Goal: Task Accomplishment & Management: Manage account settings

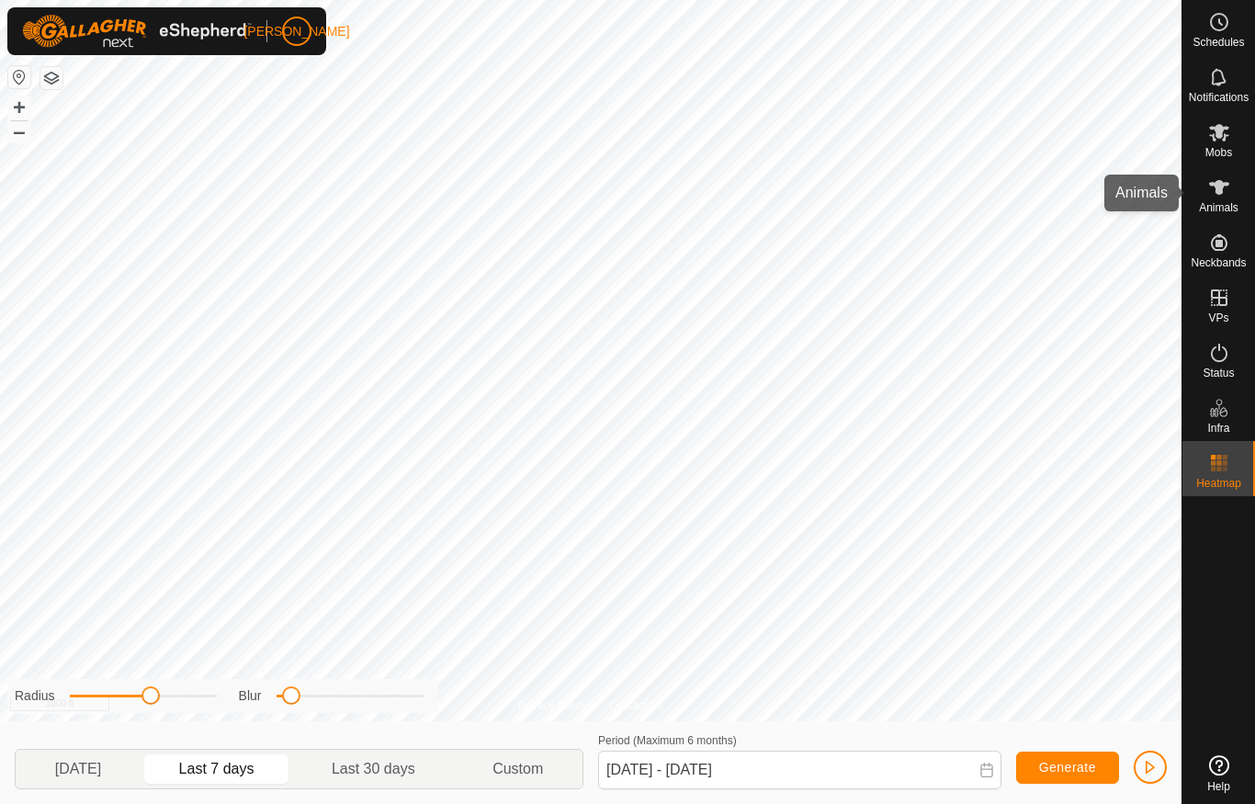
click at [1223, 202] on span "Animals" at bounding box center [1219, 207] width 40 height 11
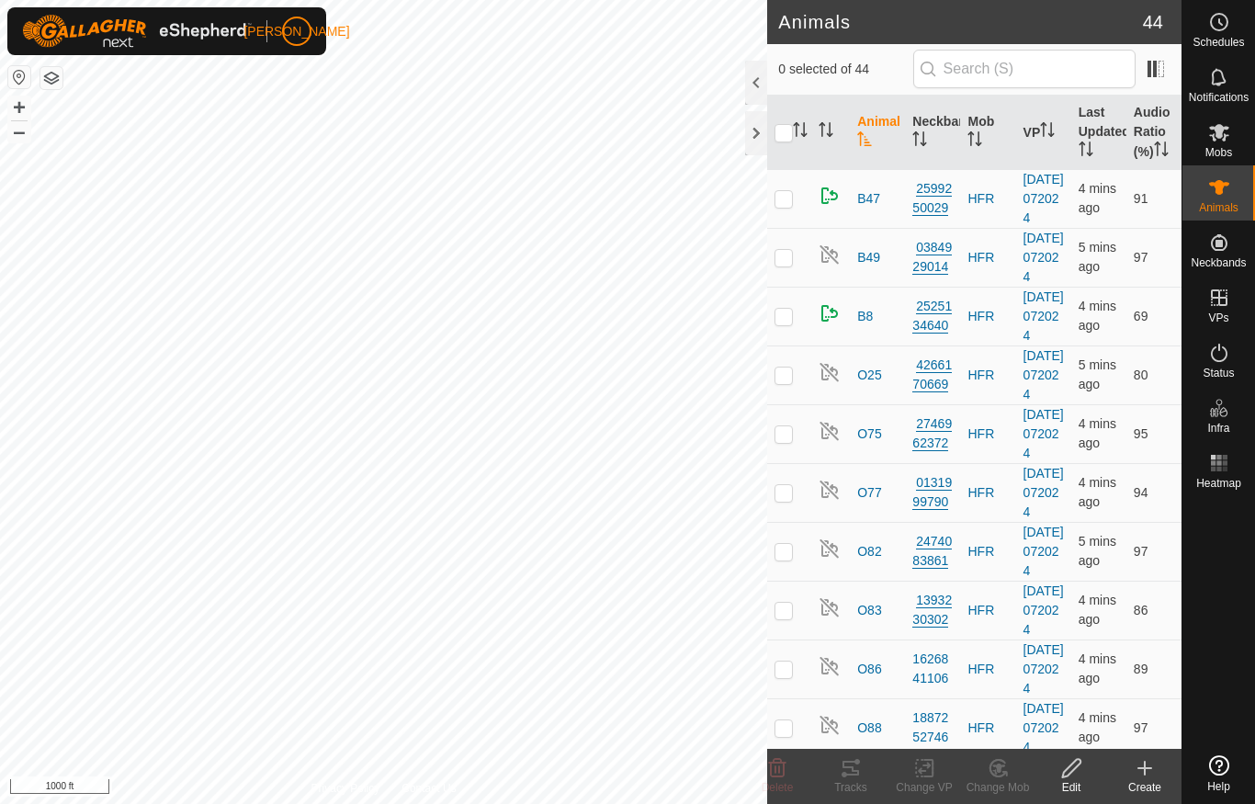
click at [769, 463] on td at bounding box center [789, 433] width 44 height 59
checkbox input "true"
checkbox input "false"
click at [763, 142] on div at bounding box center [756, 133] width 22 height 44
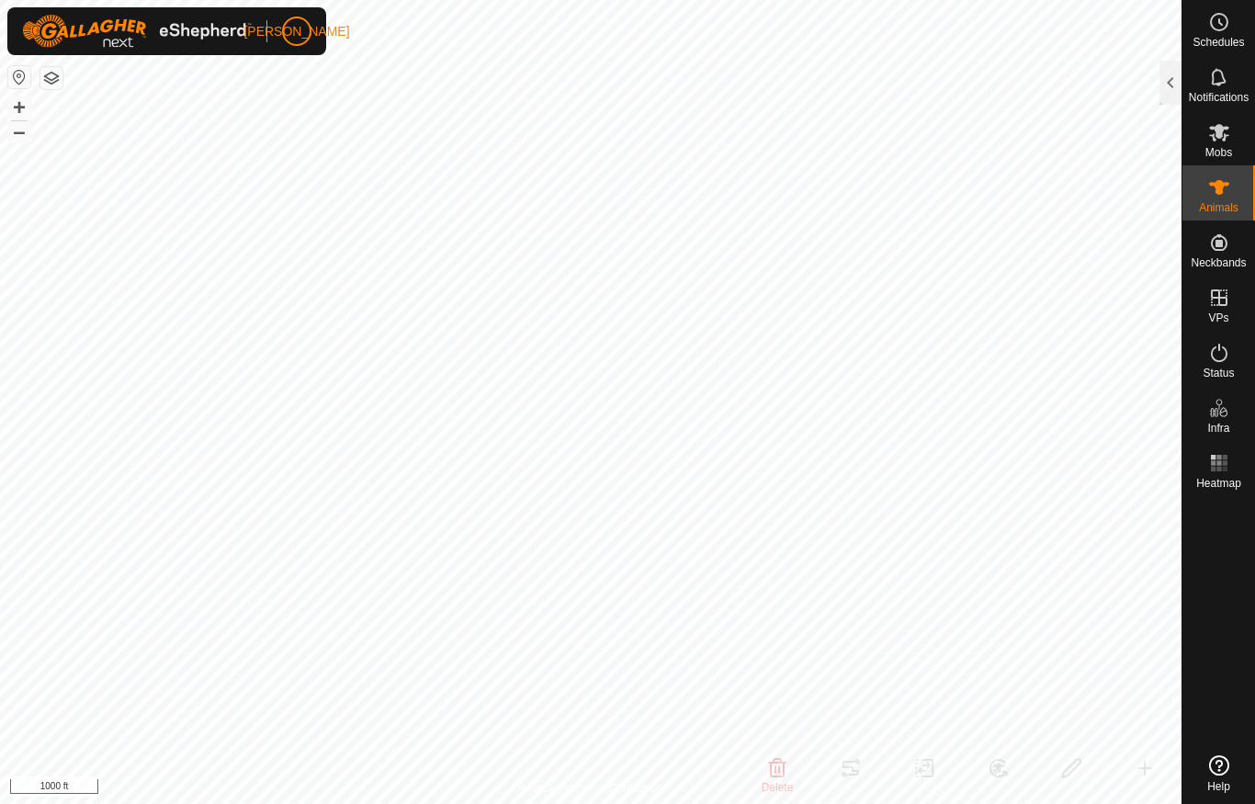
click at [1175, 79] on div at bounding box center [1171, 83] width 22 height 44
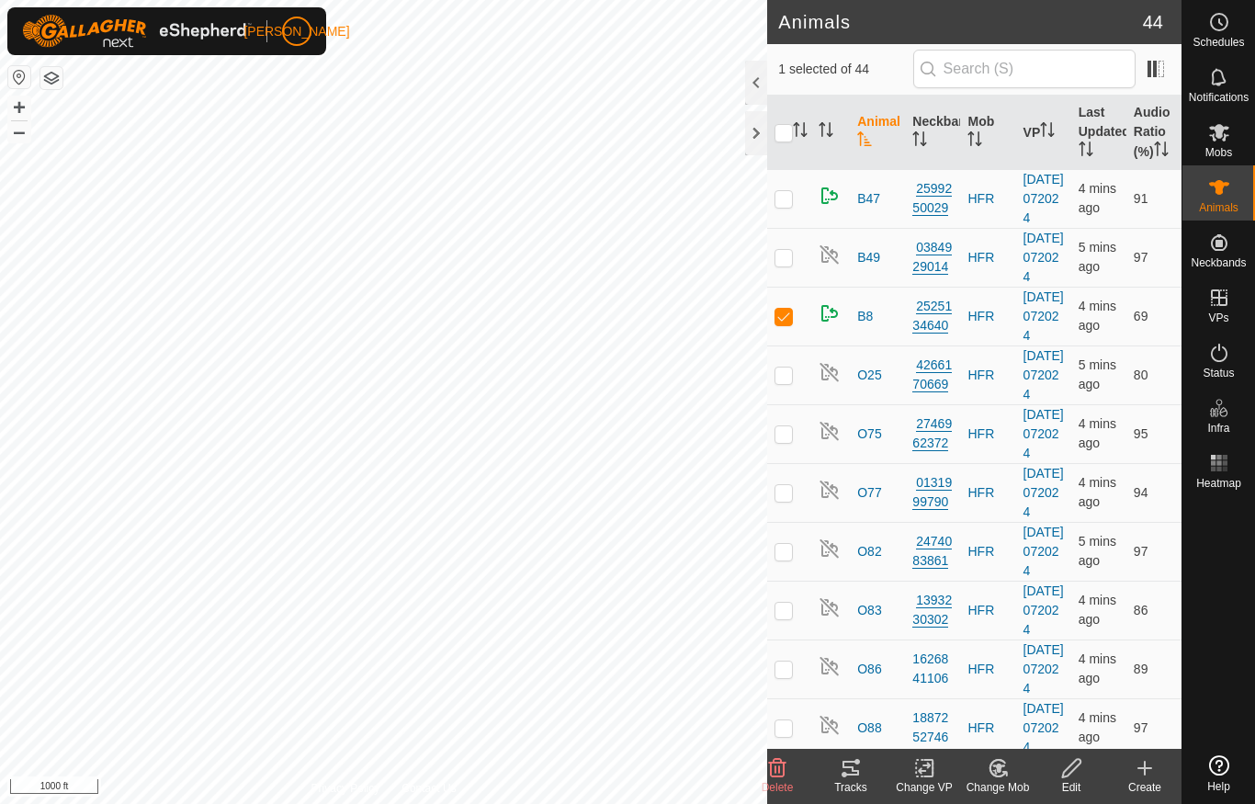
click at [1226, 545] on div at bounding box center [1219, 622] width 73 height 252
click at [760, 148] on div at bounding box center [756, 133] width 22 height 44
